Goal: Register for event/course

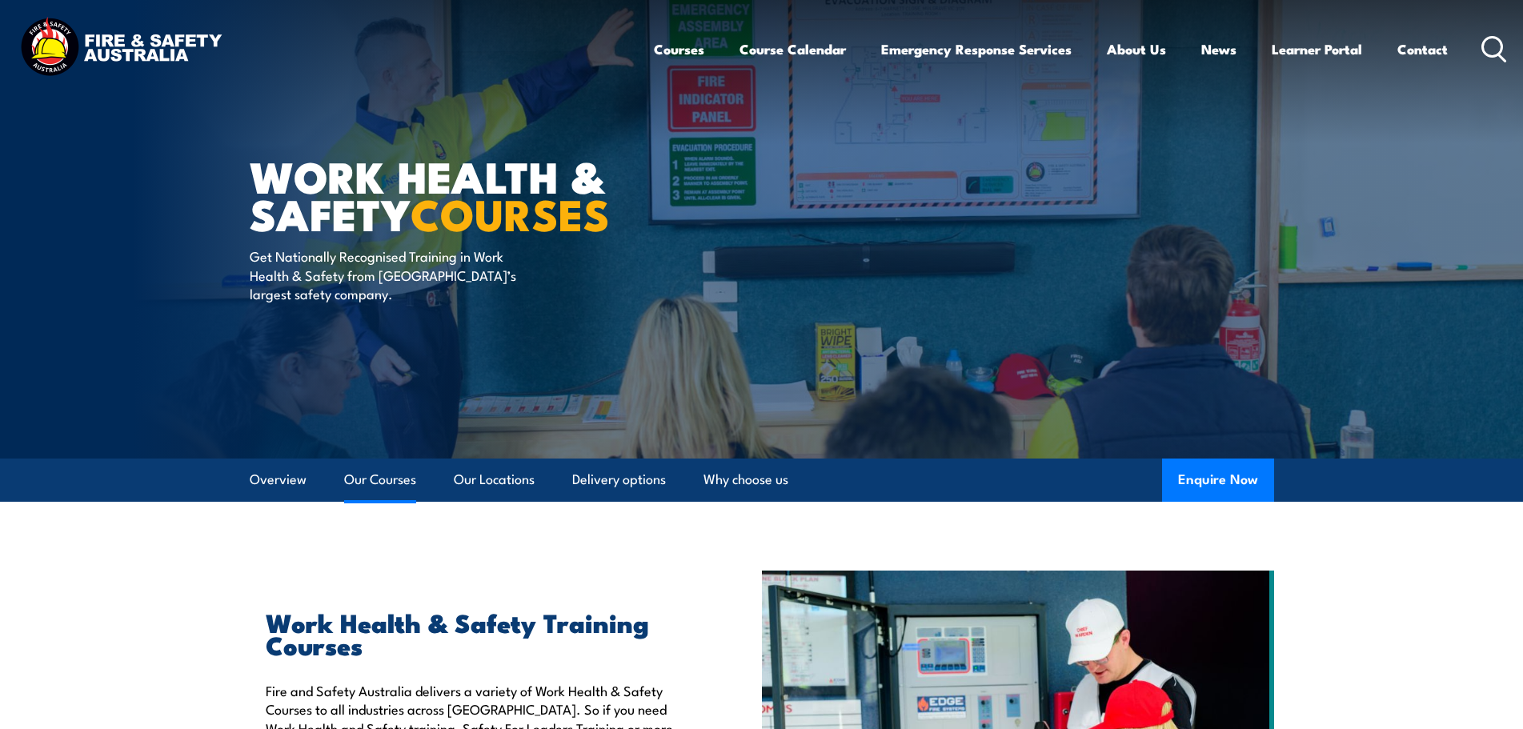
click at [366, 480] on link "Our Courses" at bounding box center [380, 480] width 72 height 42
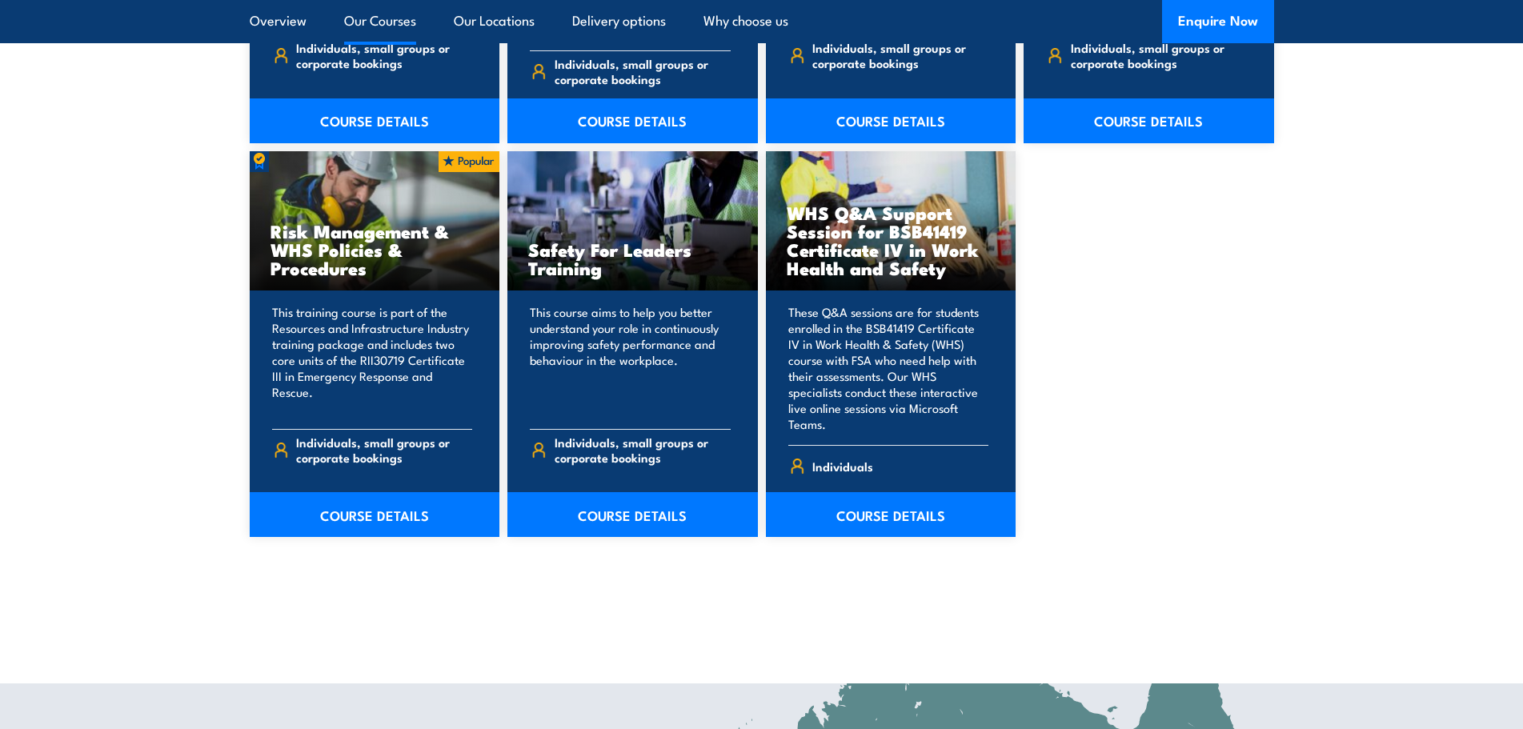
scroll to position [1615, 0]
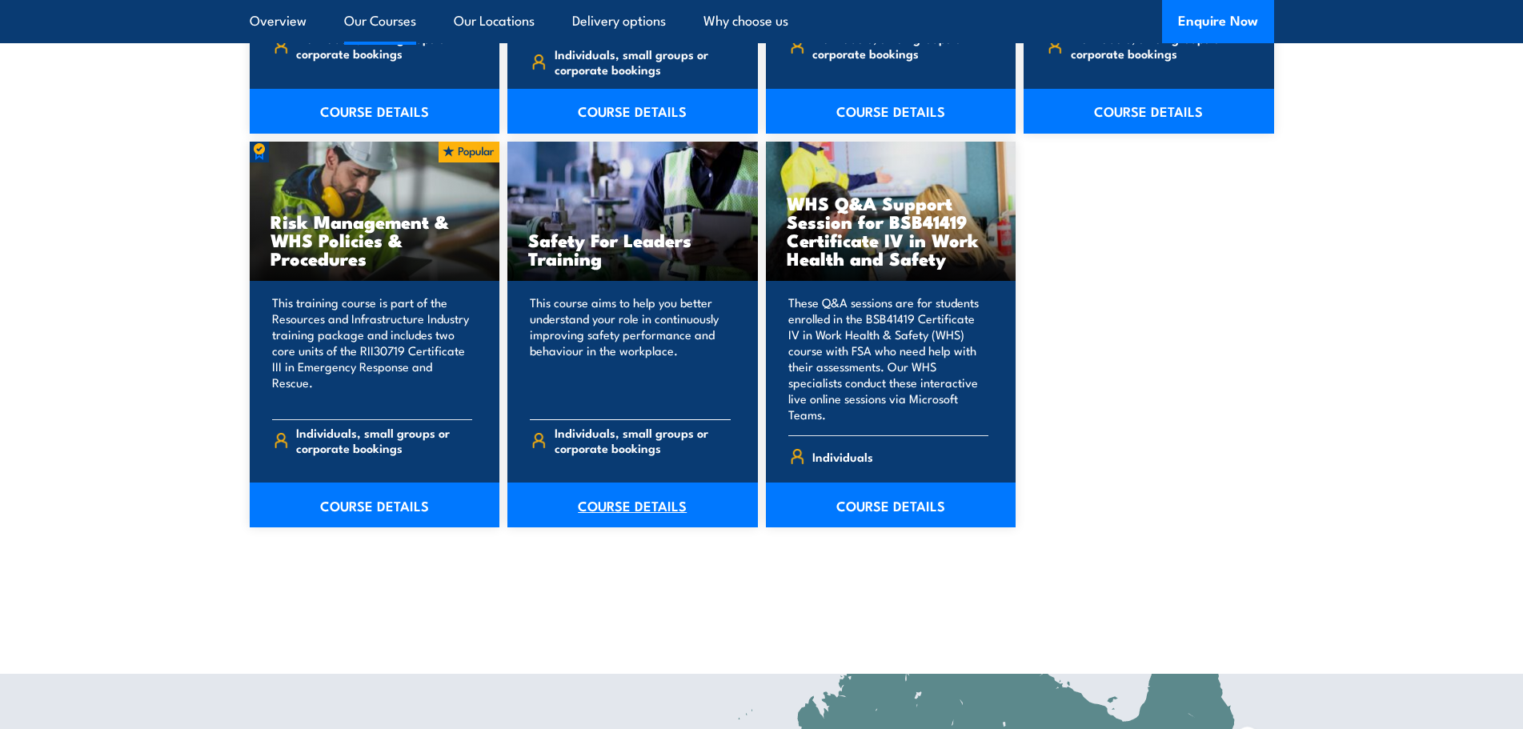
click at [632, 483] on link "COURSE DETAILS" at bounding box center [633, 505] width 251 height 45
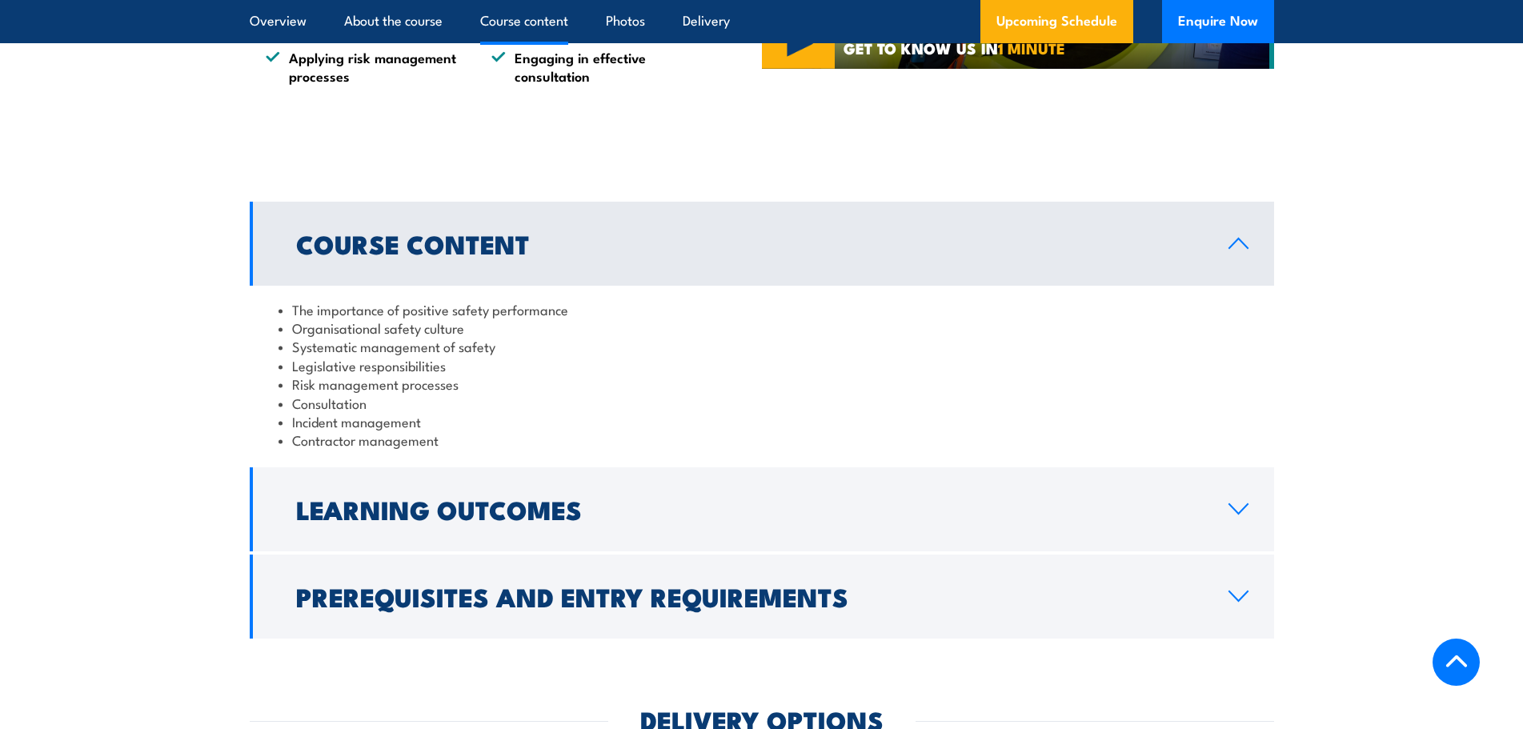
scroll to position [1361, 0]
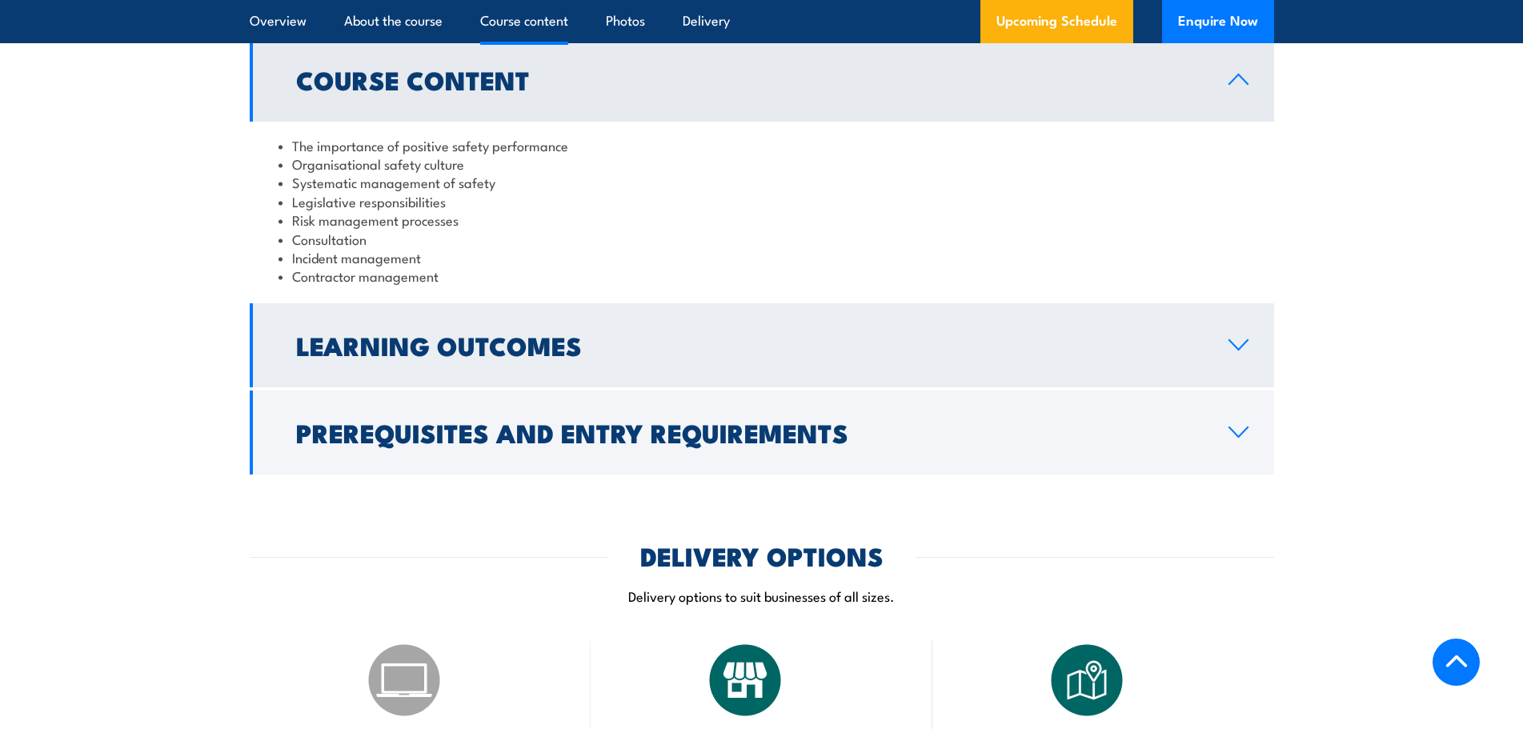
click at [1246, 343] on icon at bounding box center [1239, 345] width 22 height 13
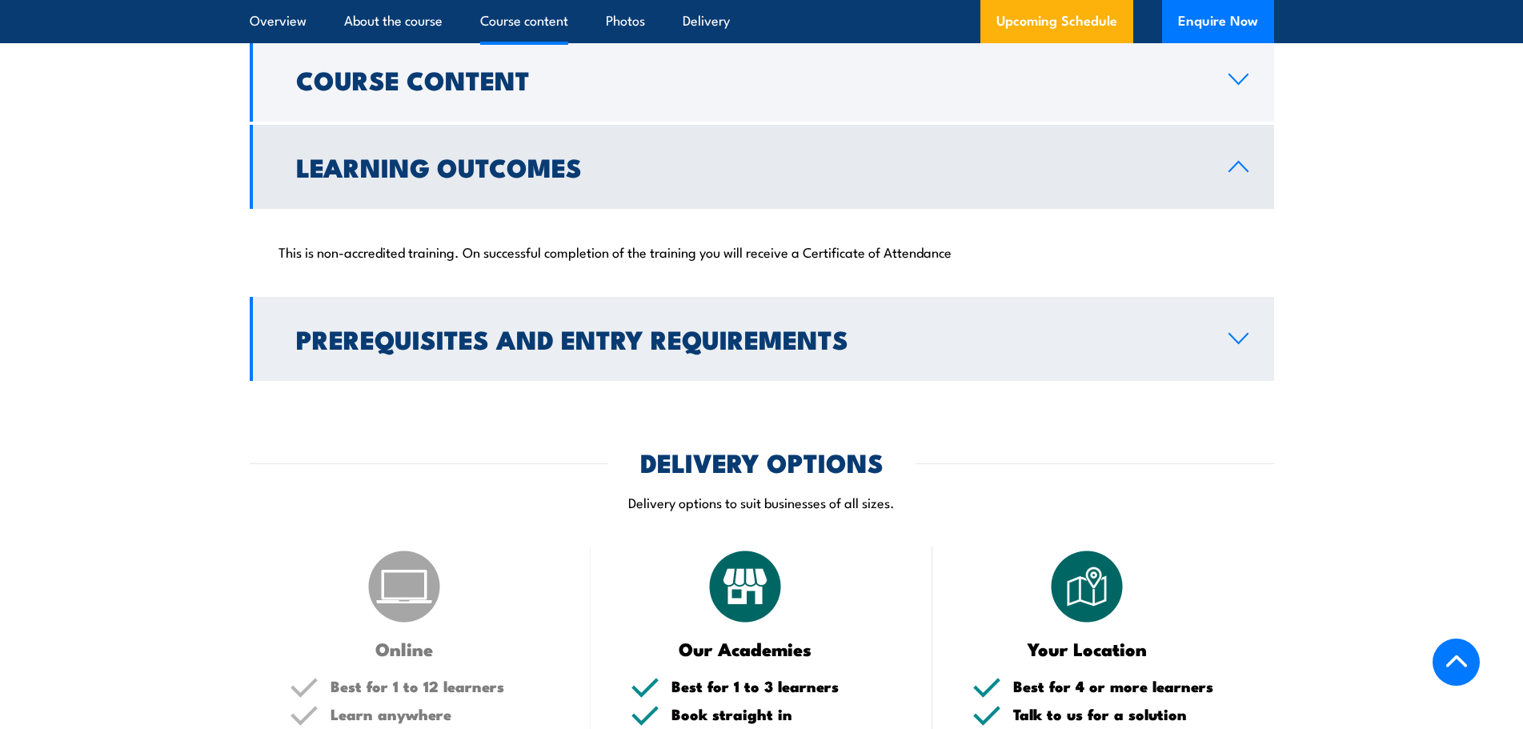
click at [1250, 340] on link "Prerequisites and Entry Requirements" at bounding box center [762, 339] width 1025 height 84
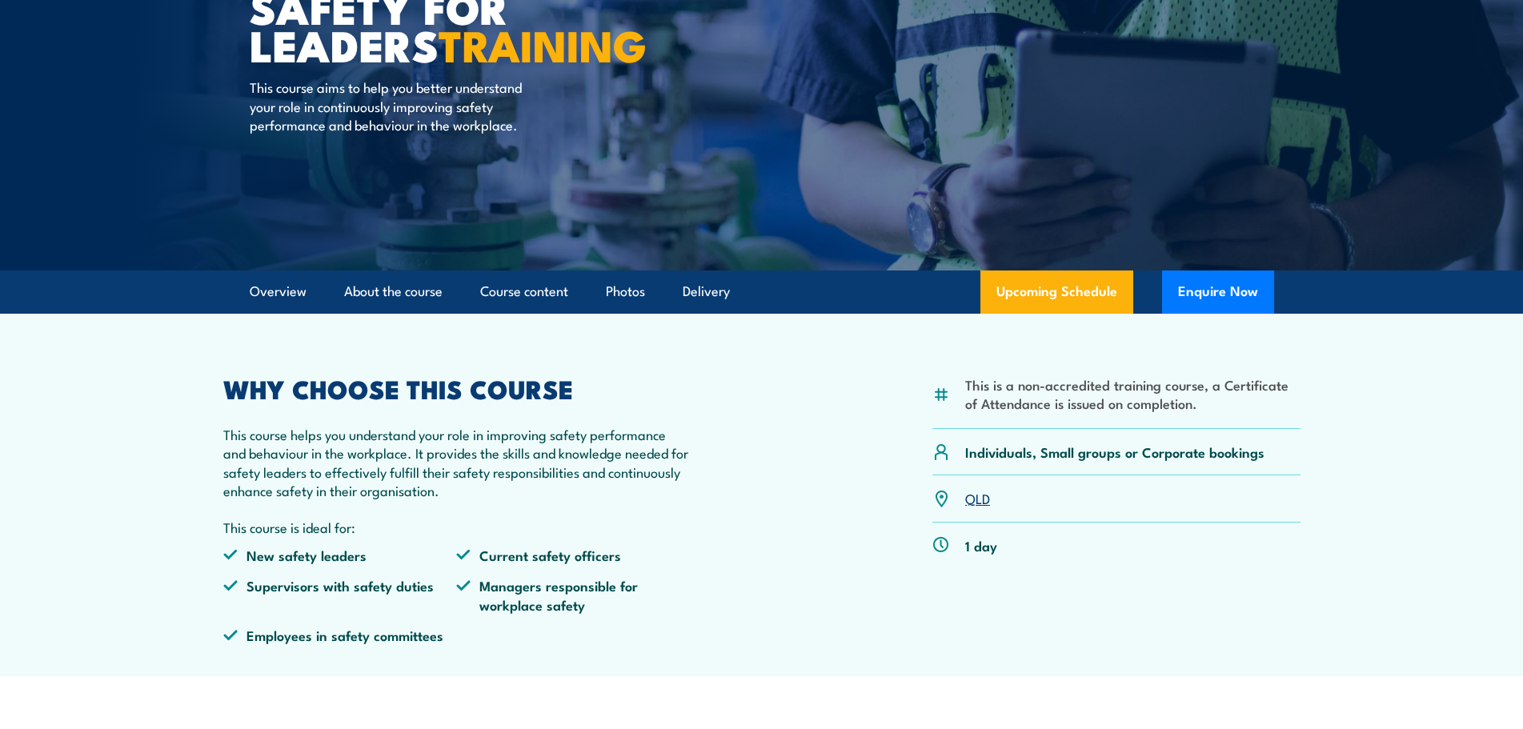
scroll to position [160, 0]
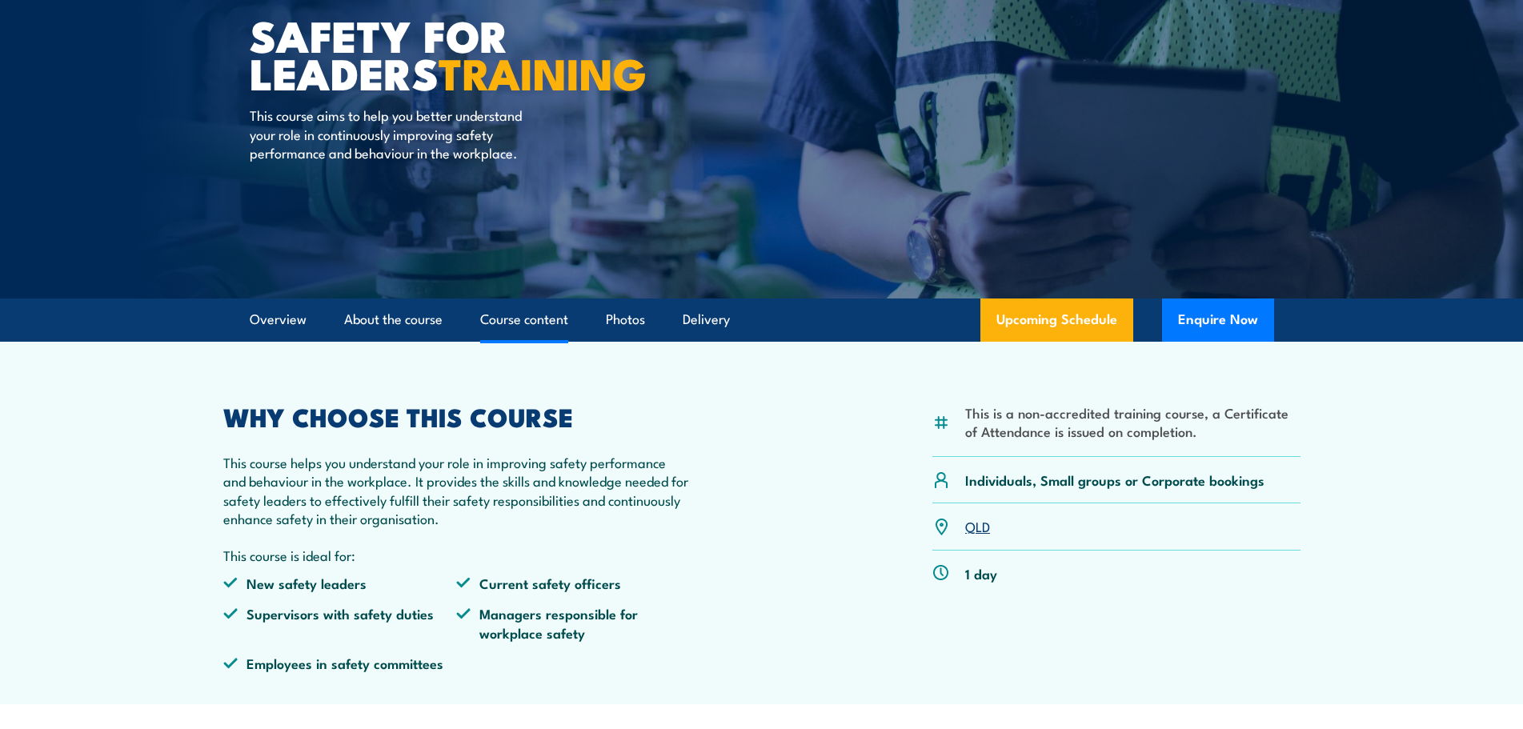
click at [551, 319] on link "Course content" at bounding box center [524, 320] width 88 height 42
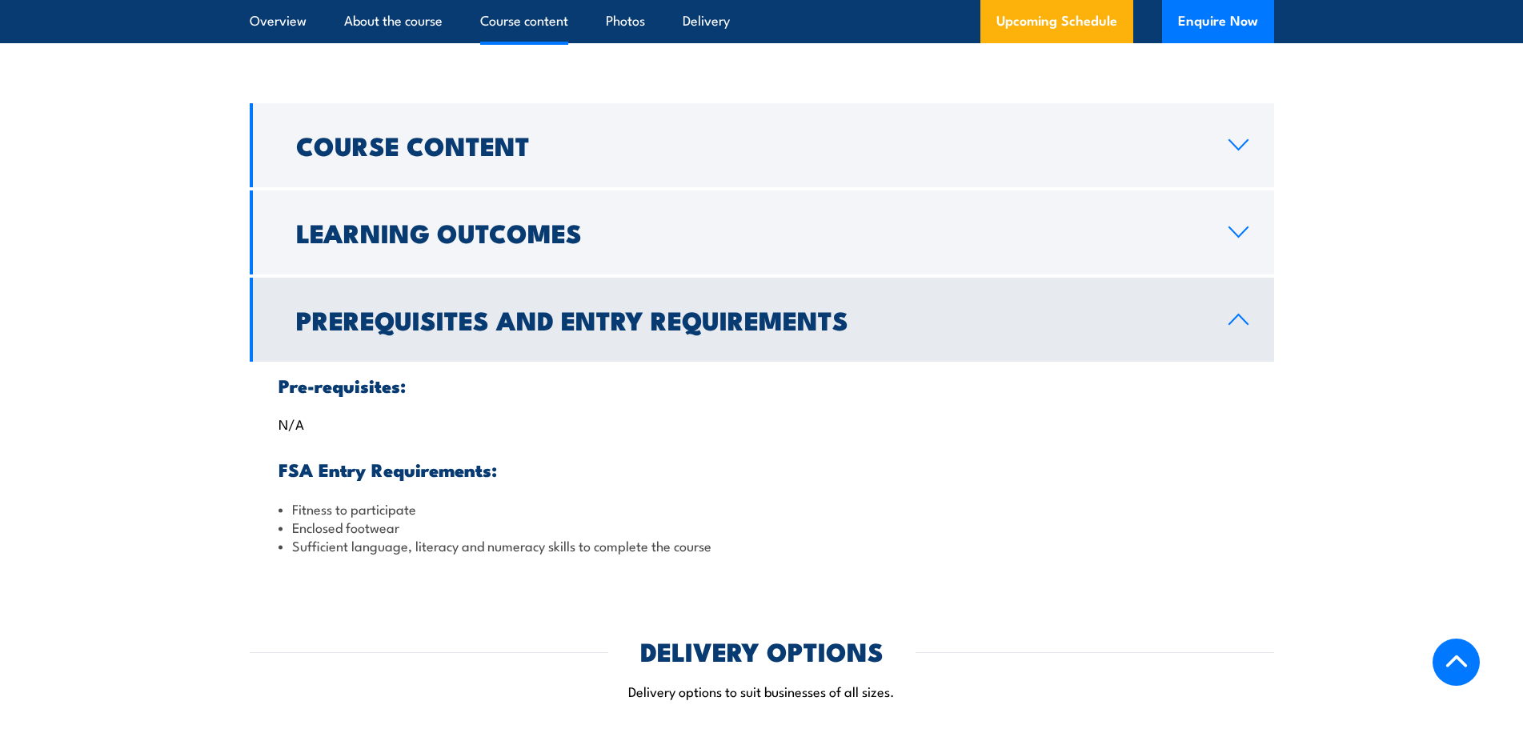
scroll to position [1299, 0]
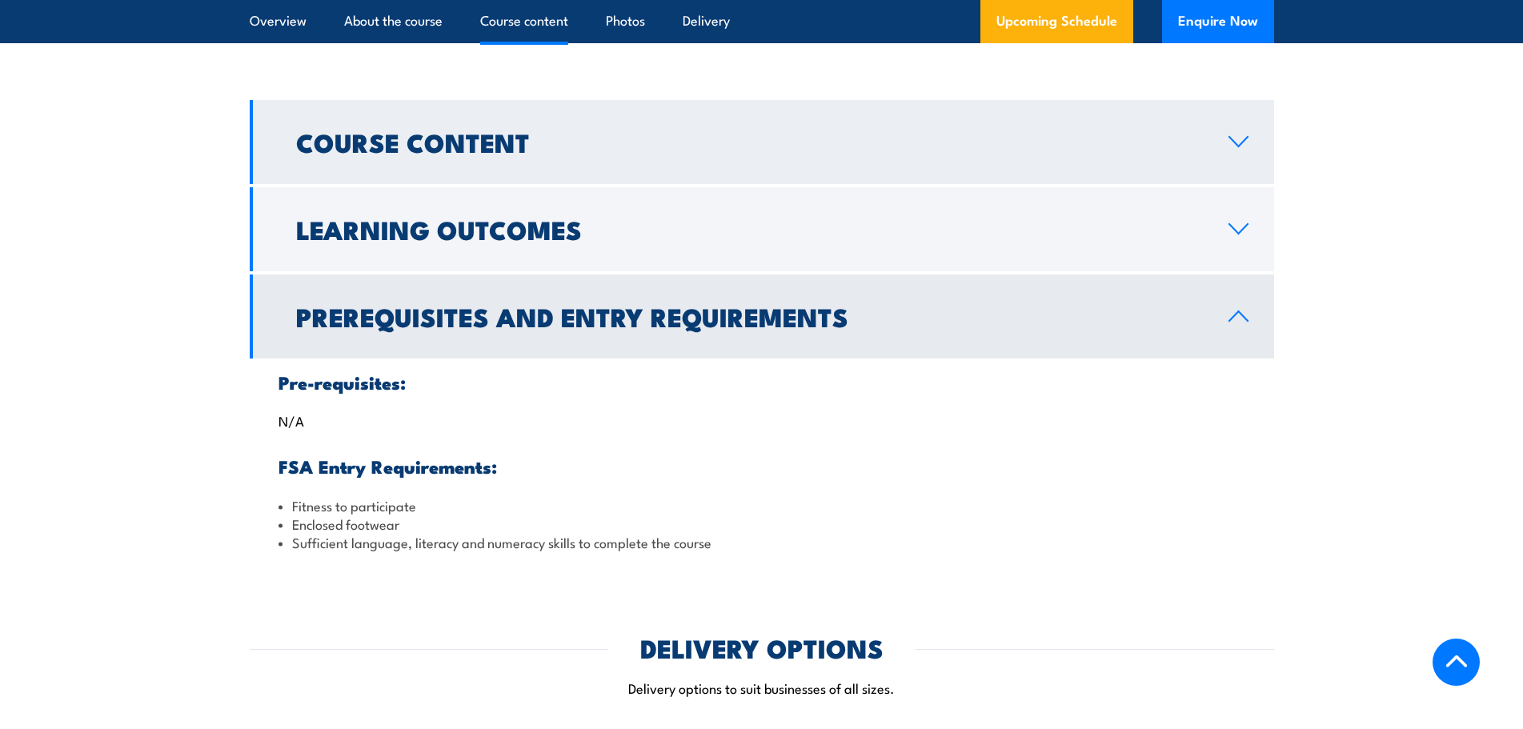
click at [1228, 143] on icon at bounding box center [1239, 141] width 22 height 13
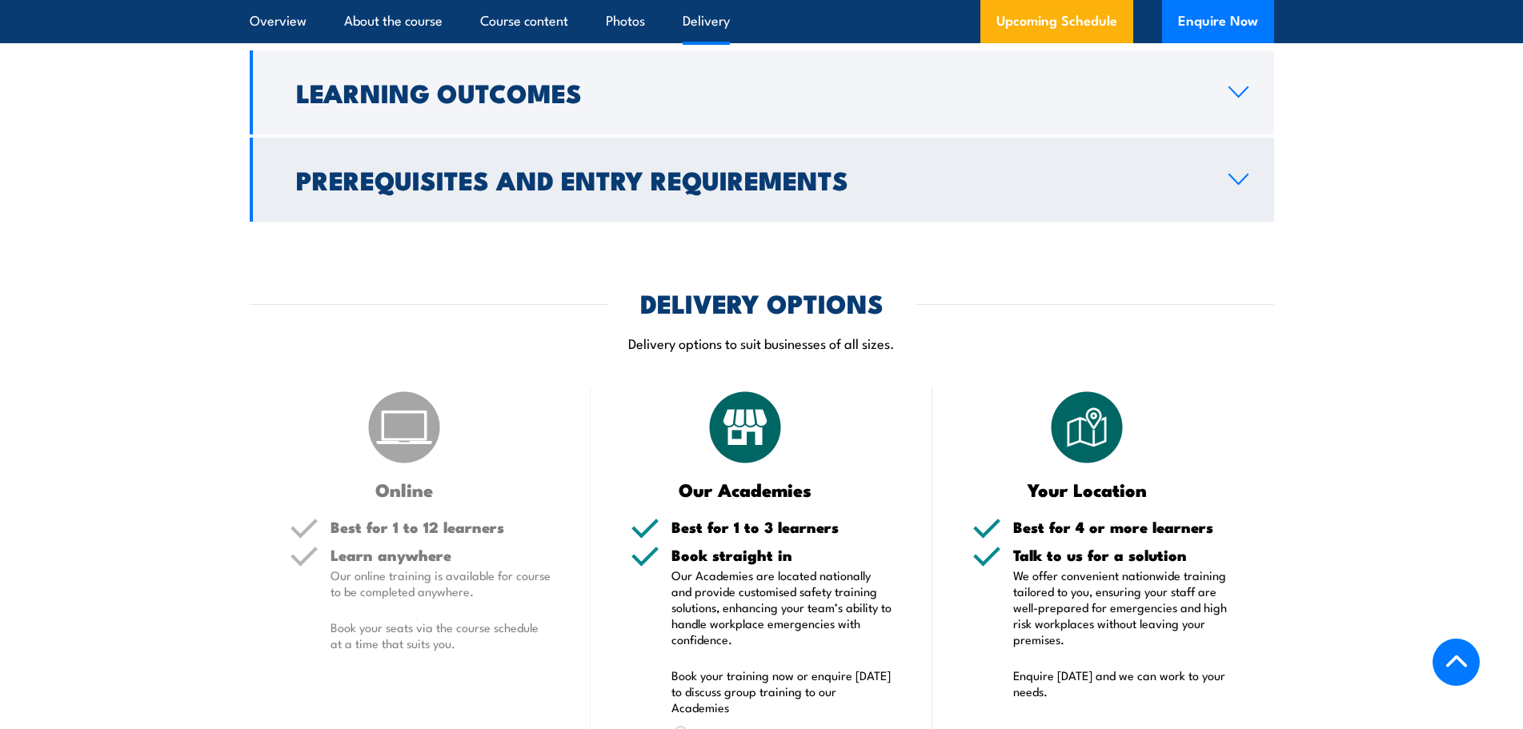
scroll to position [1779, 0]
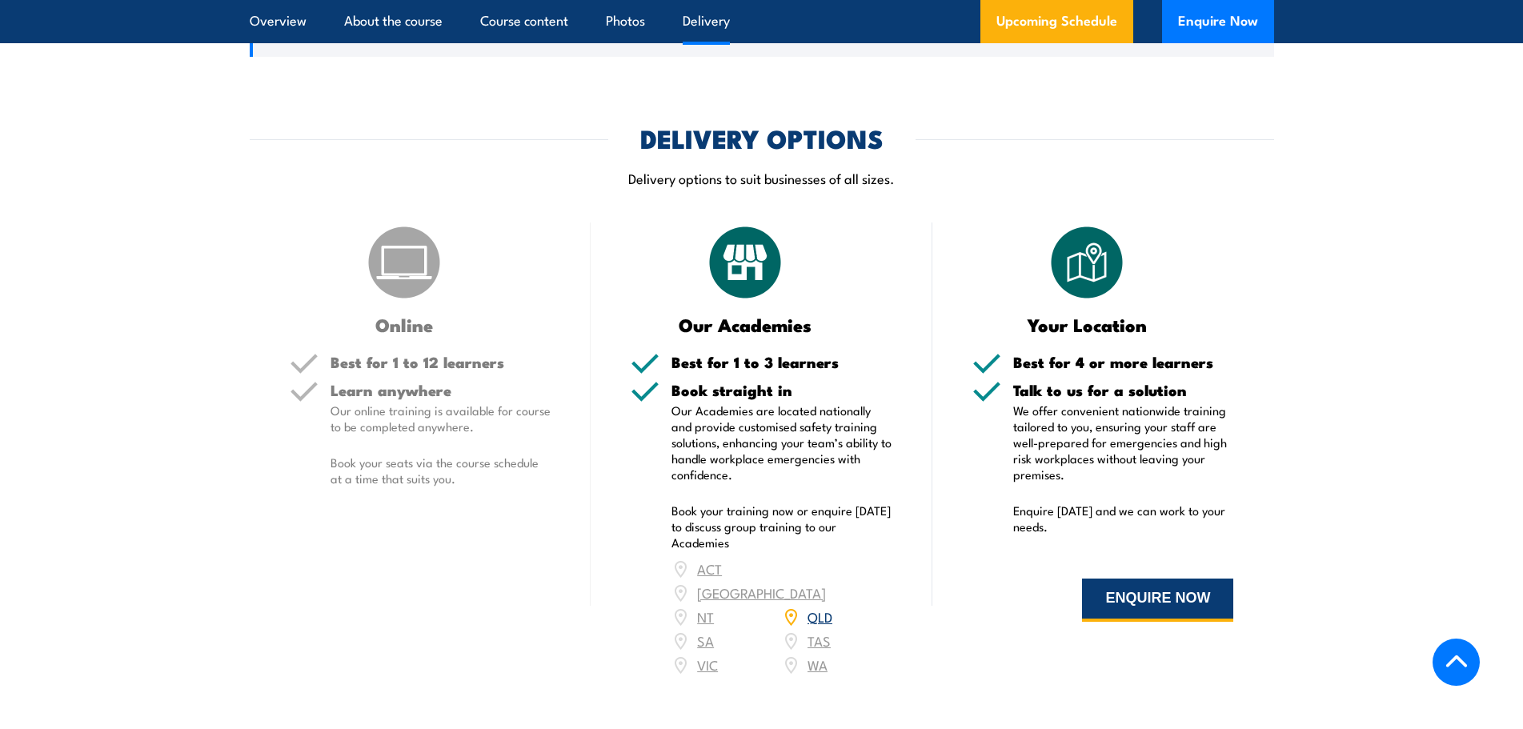
click at [1163, 606] on button "ENQUIRE NOW" at bounding box center [1157, 600] width 151 height 43
